Goal: Information Seeking & Learning: Check status

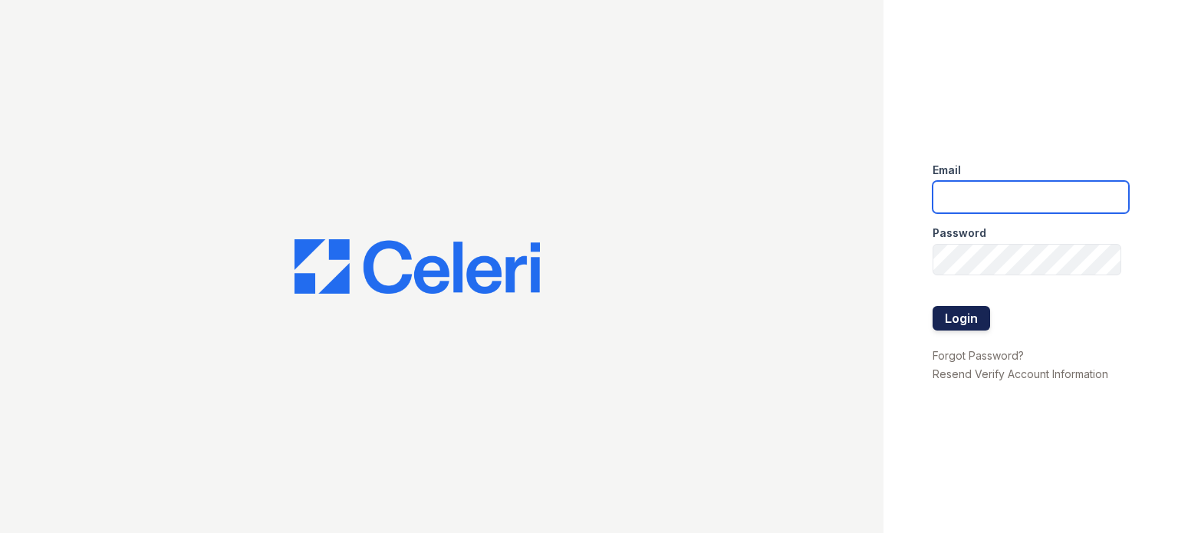
type input "avalon.pm@cafmanagement.com"
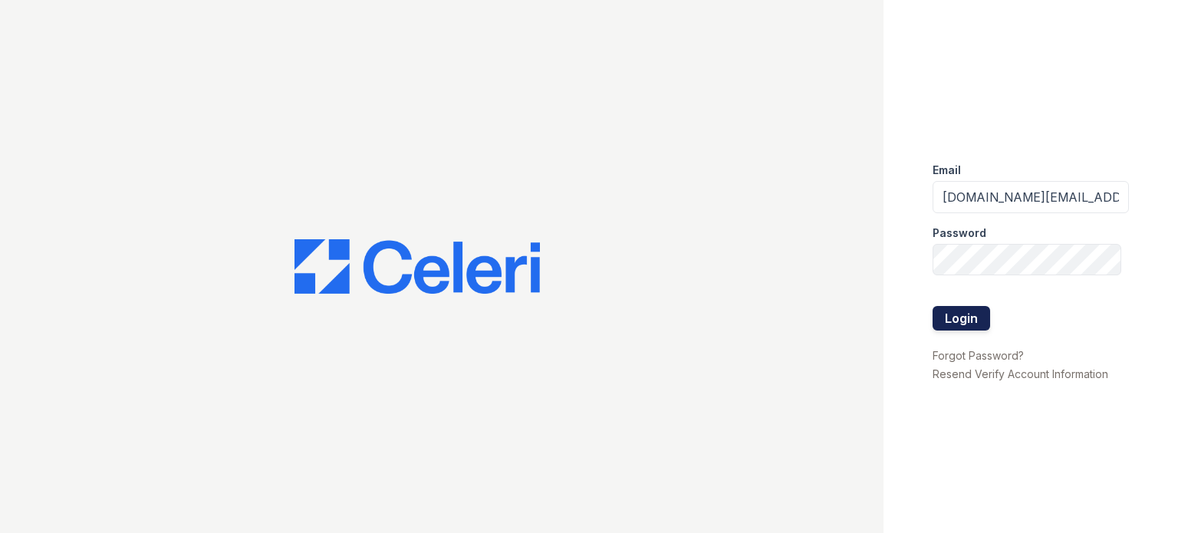
click at [963, 318] on button "Login" at bounding box center [962, 318] width 58 height 25
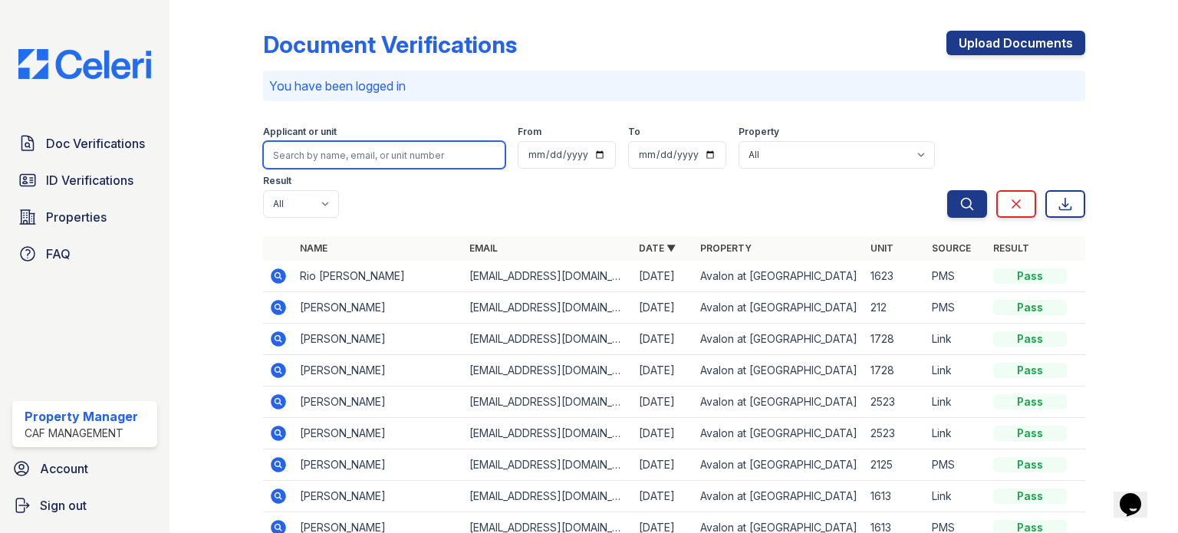
click at [382, 163] on input "search" at bounding box center [384, 155] width 242 height 28
type input "patterson"
click at [947, 190] on button "Search" at bounding box center [967, 204] width 40 height 28
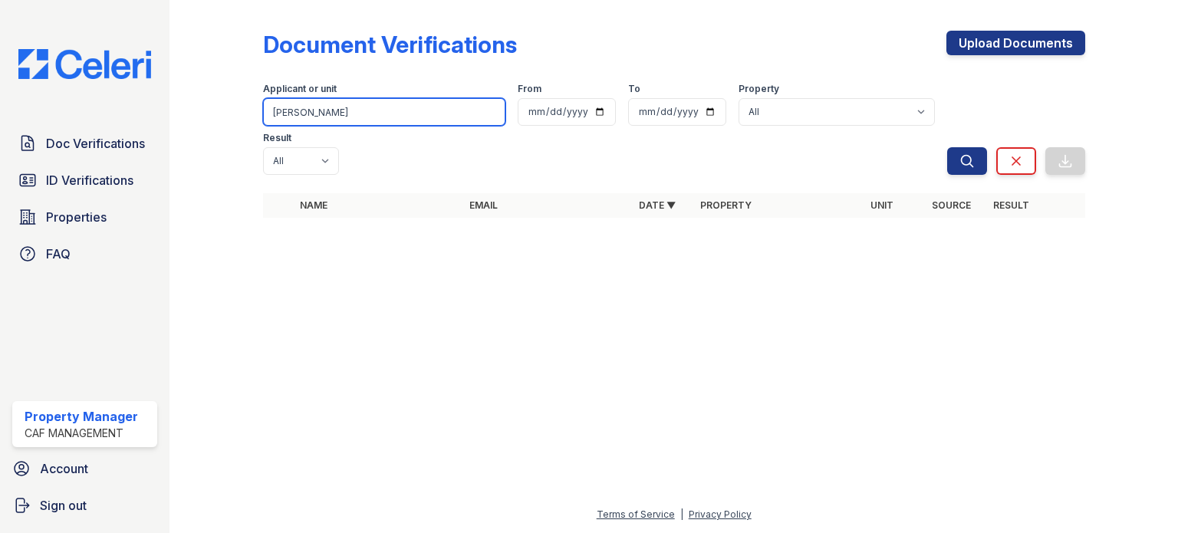
click at [363, 117] on input "patterson" at bounding box center [384, 112] width 242 height 28
click at [402, 113] on input "patterson" at bounding box center [384, 112] width 242 height 28
click at [370, 110] on input "search" at bounding box center [384, 112] width 242 height 28
type input "u"
type input "john"
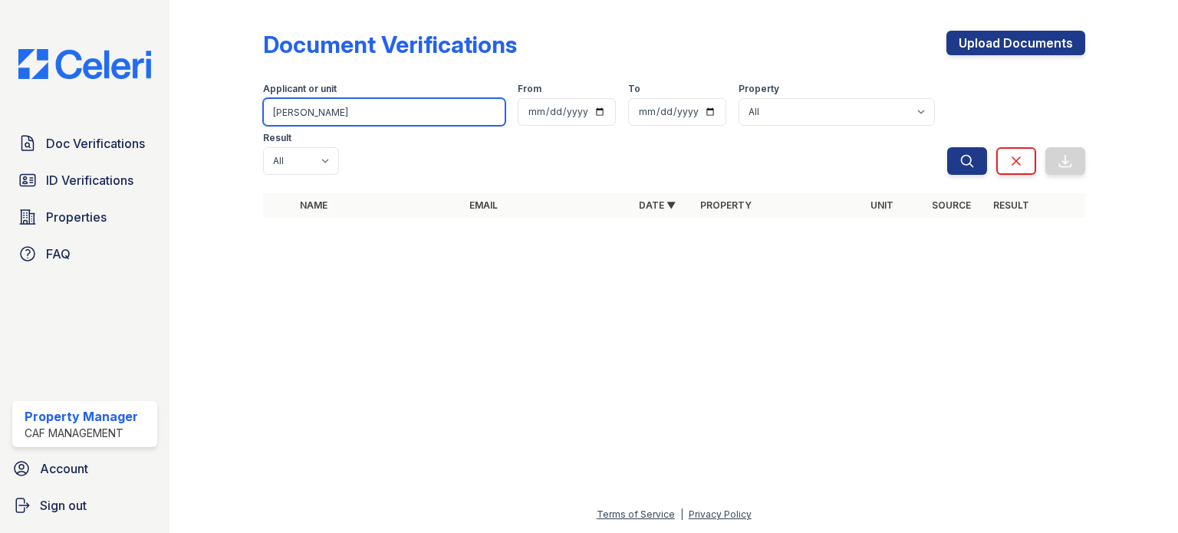
click at [947, 147] on button "Search" at bounding box center [967, 161] width 40 height 28
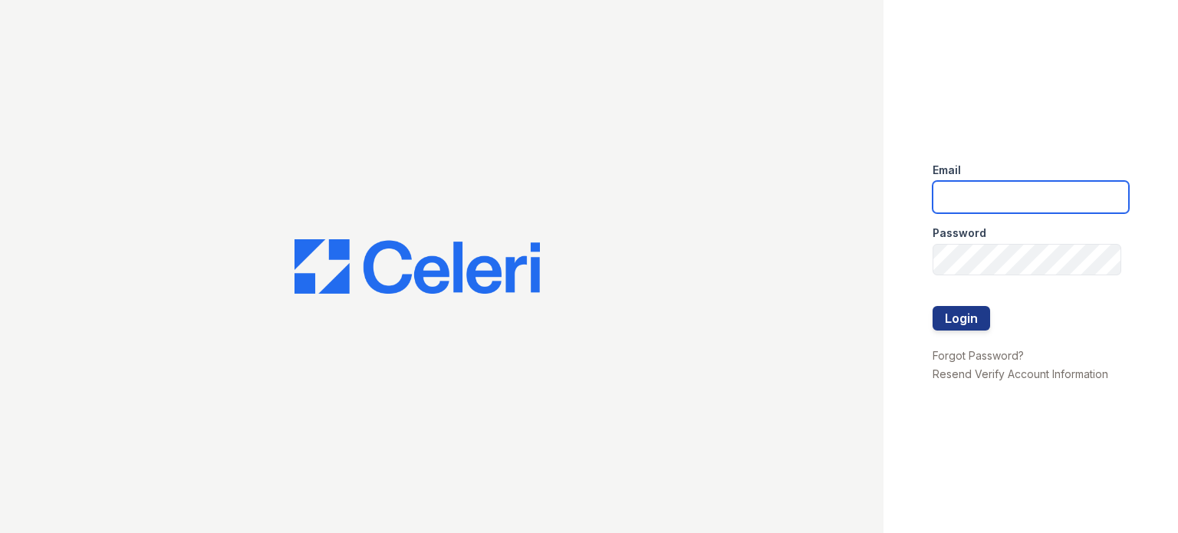
type input "avalon.pm@cafmanagement.com"
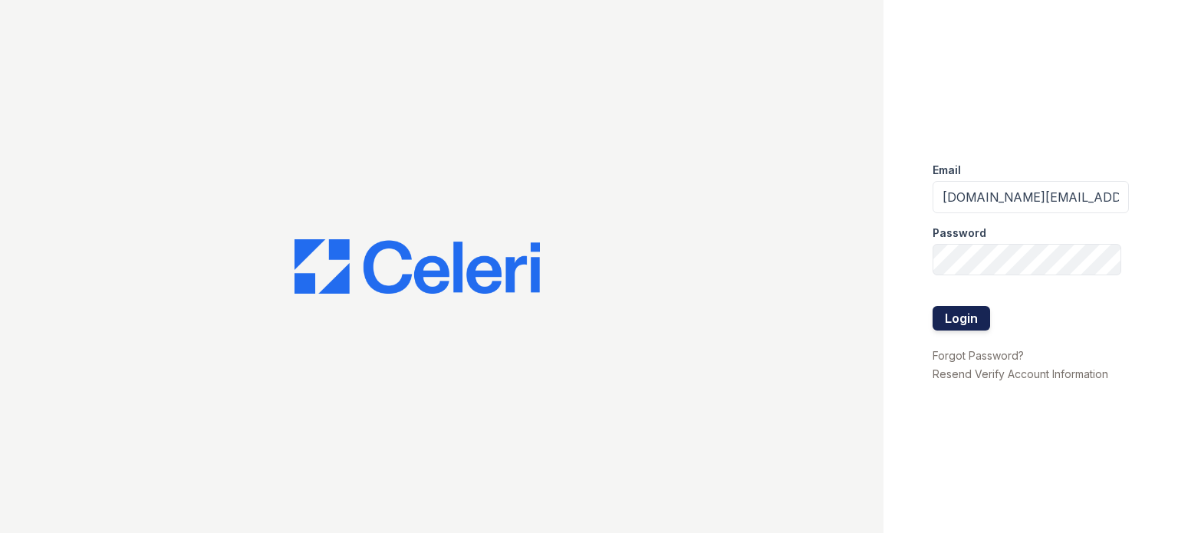
click at [978, 319] on button "Login" at bounding box center [962, 318] width 58 height 25
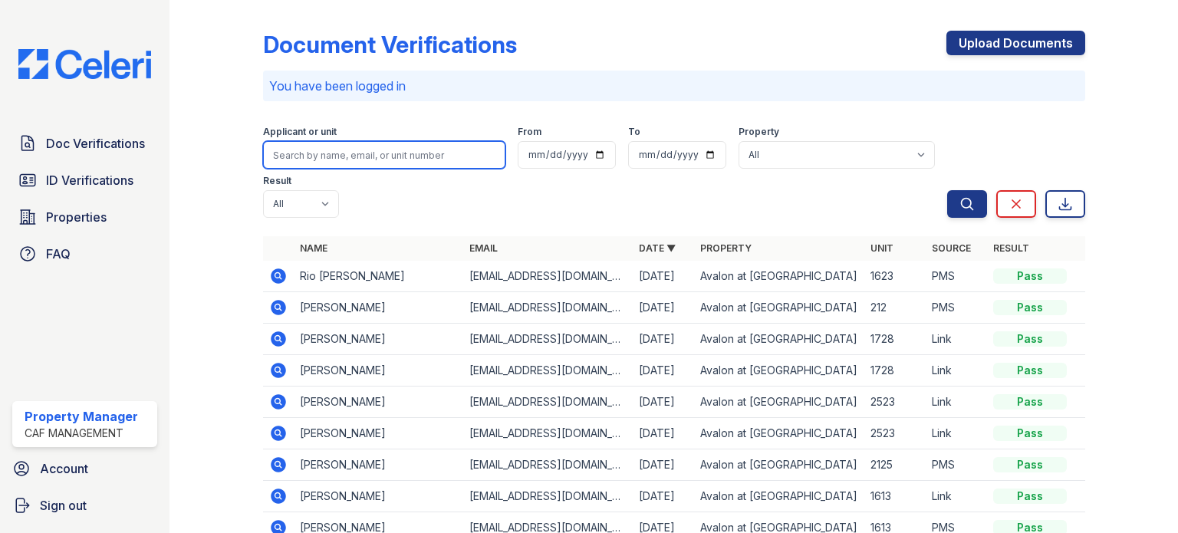
click at [337, 147] on input "search" at bounding box center [384, 155] width 242 height 28
type input "[PERSON_NAME]"
click at [947, 190] on button "Search" at bounding box center [967, 204] width 40 height 28
